Goal: Transaction & Acquisition: Purchase product/service

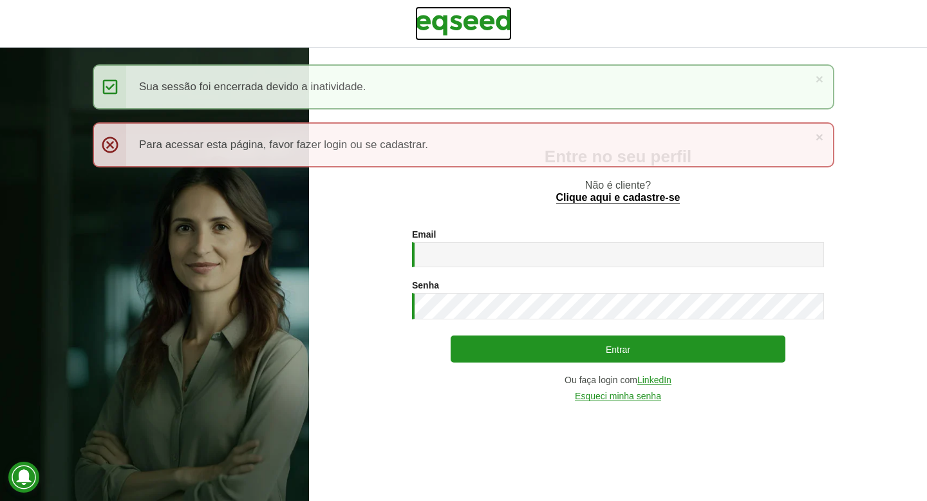
click at [461, 15] on img at bounding box center [463, 22] width 97 height 32
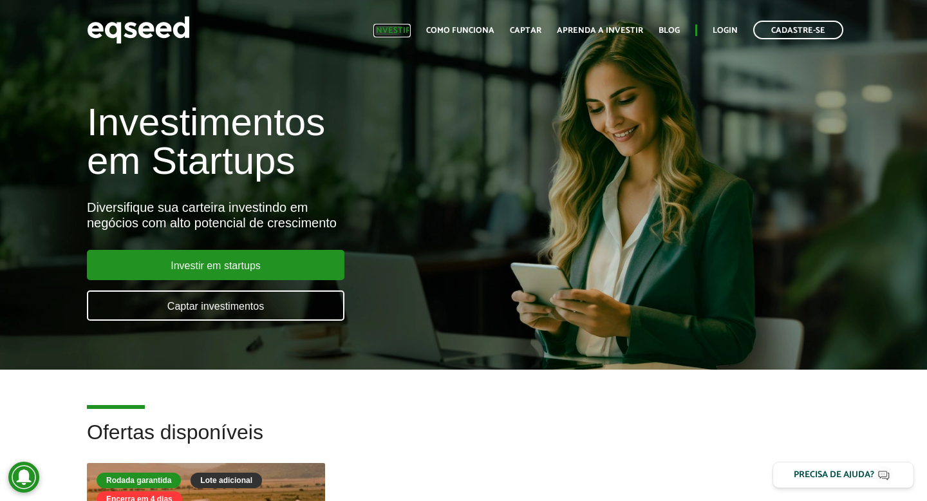
click at [408, 32] on link "Investir" at bounding box center [391, 30] width 37 height 8
